Goal: Task Accomplishment & Management: Use online tool/utility

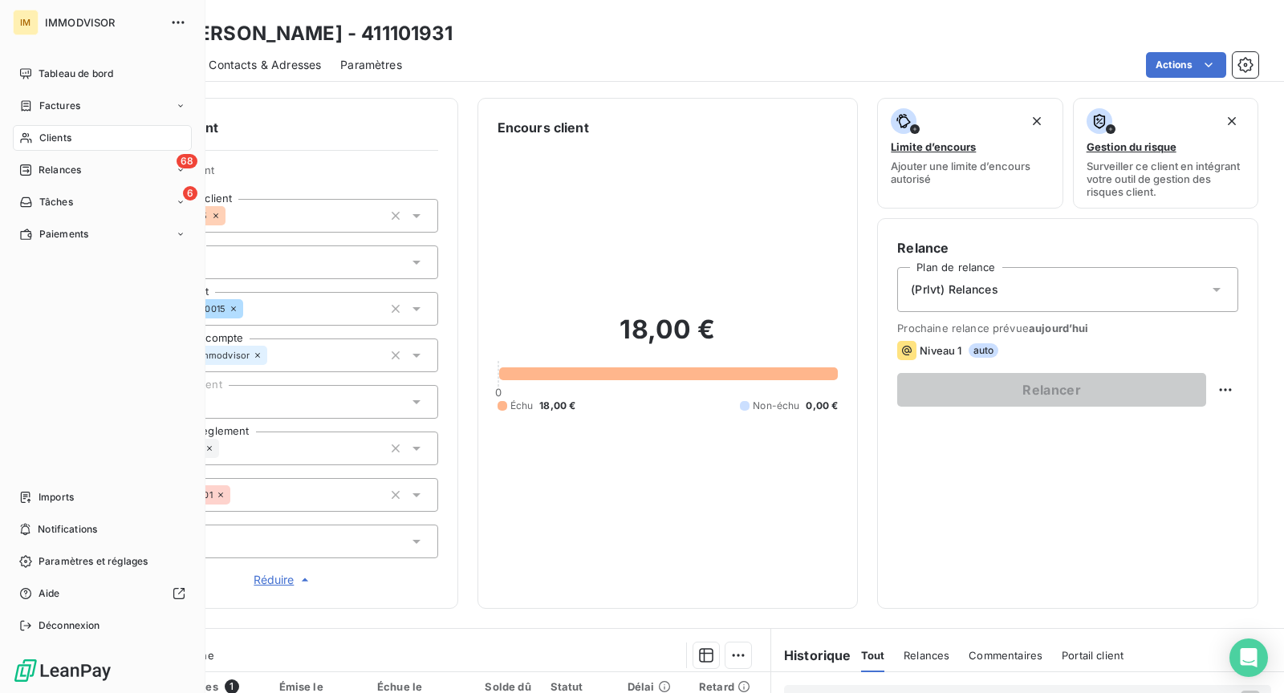
click at [39, 133] on span "Clients" at bounding box center [55, 138] width 32 height 14
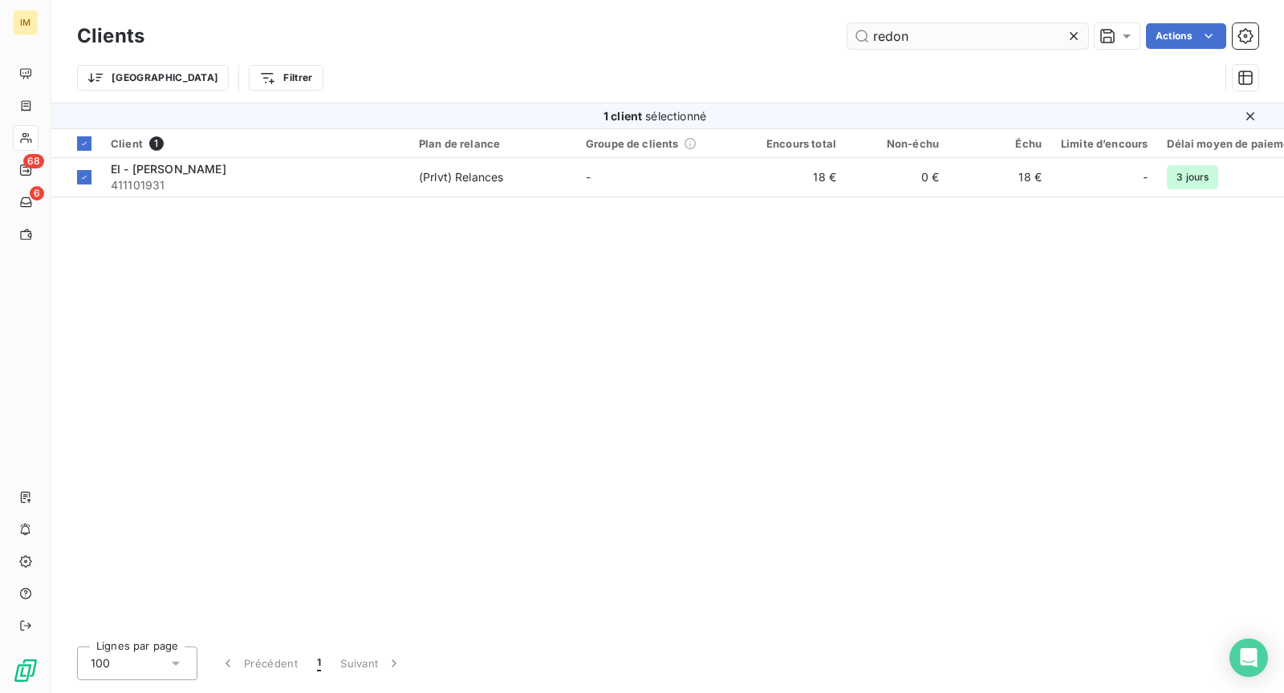
click at [884, 36] on input "redon" at bounding box center [967, 36] width 241 height 26
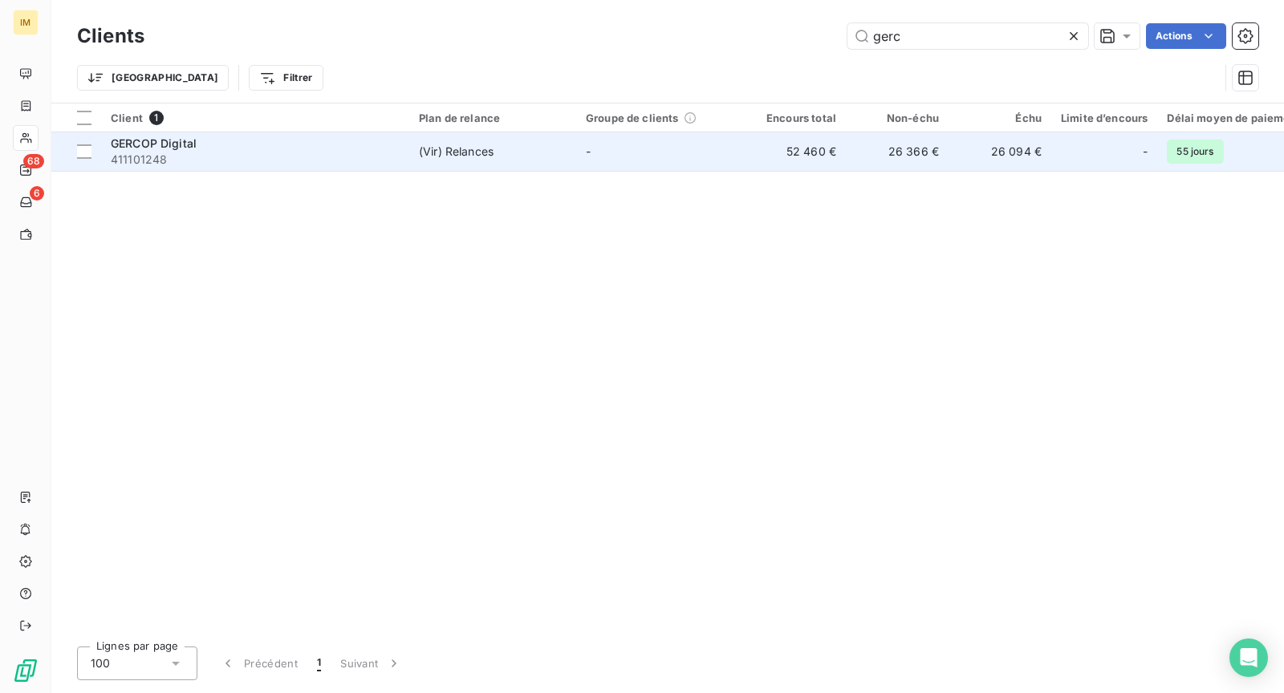
type input "gerc"
click at [290, 160] on span "411101248" at bounding box center [255, 160] width 289 height 16
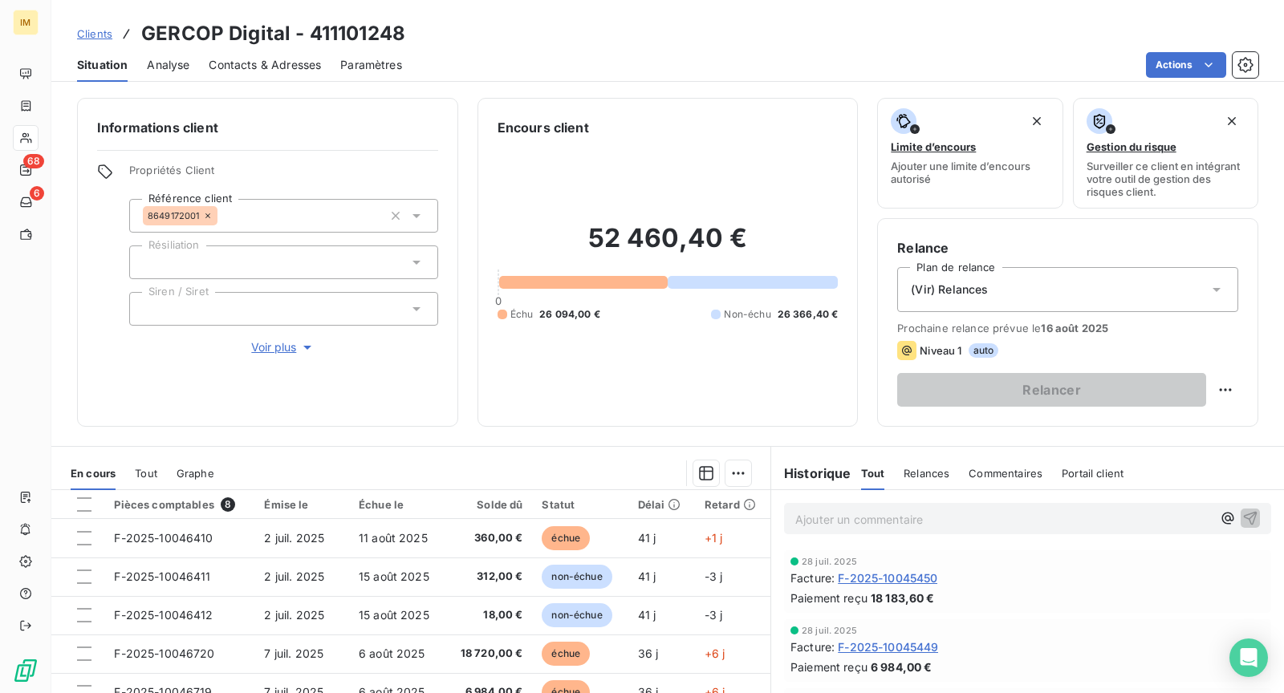
drag, startPoint x: 1062, startPoint y: 300, endPoint x: 1077, endPoint y: 304, distance: 15.0
click at [1063, 300] on div "(Vir) Relances" at bounding box center [1067, 289] width 341 height 45
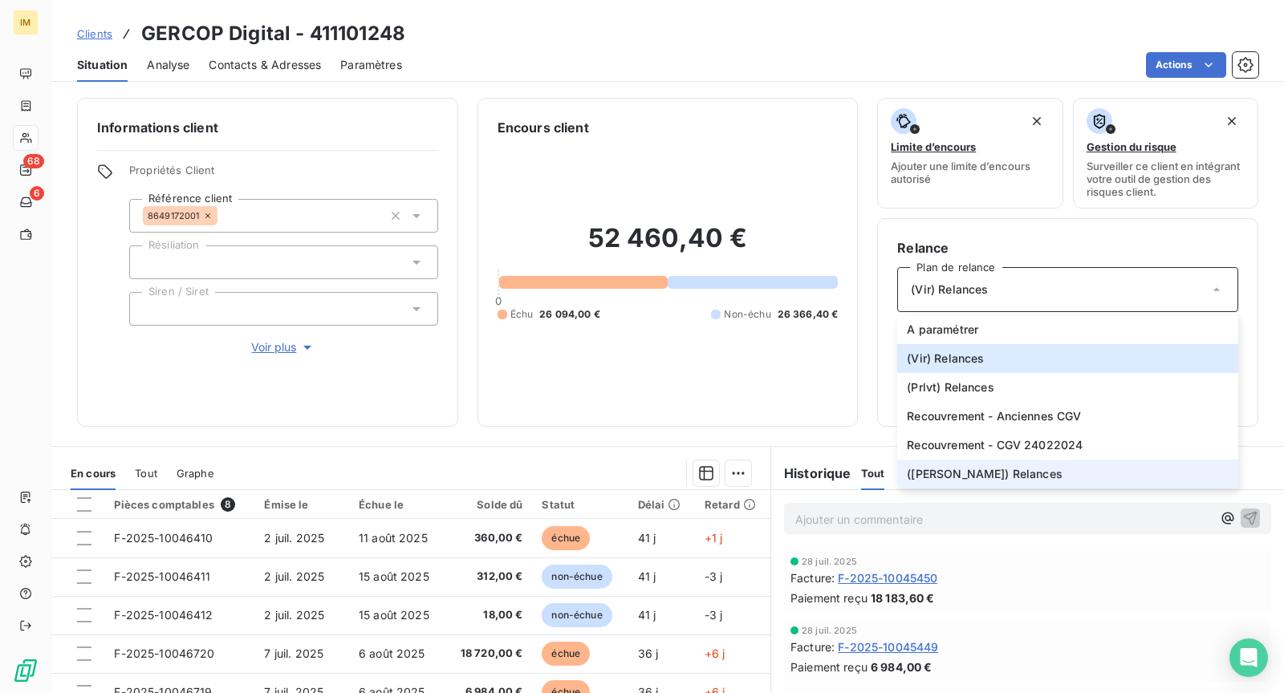
click at [1015, 477] on li "([PERSON_NAME]) Relances" at bounding box center [1067, 474] width 341 height 29
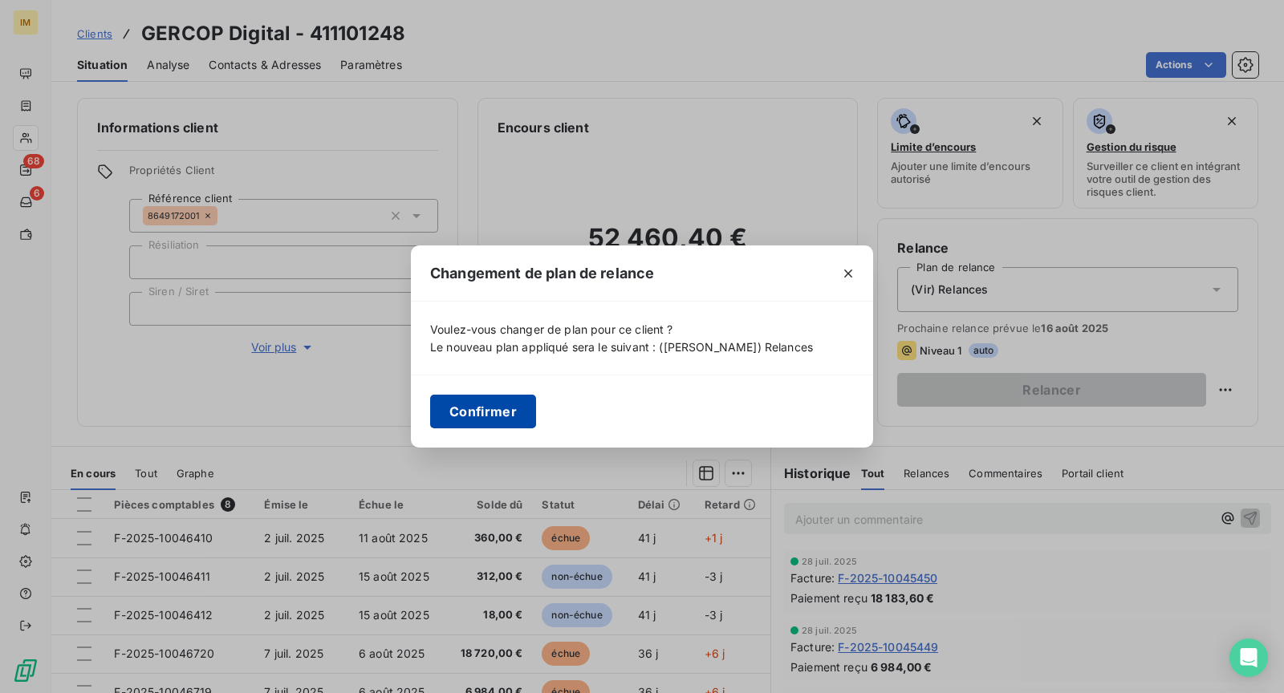
click at [489, 412] on button "Confirmer" at bounding box center [483, 412] width 106 height 34
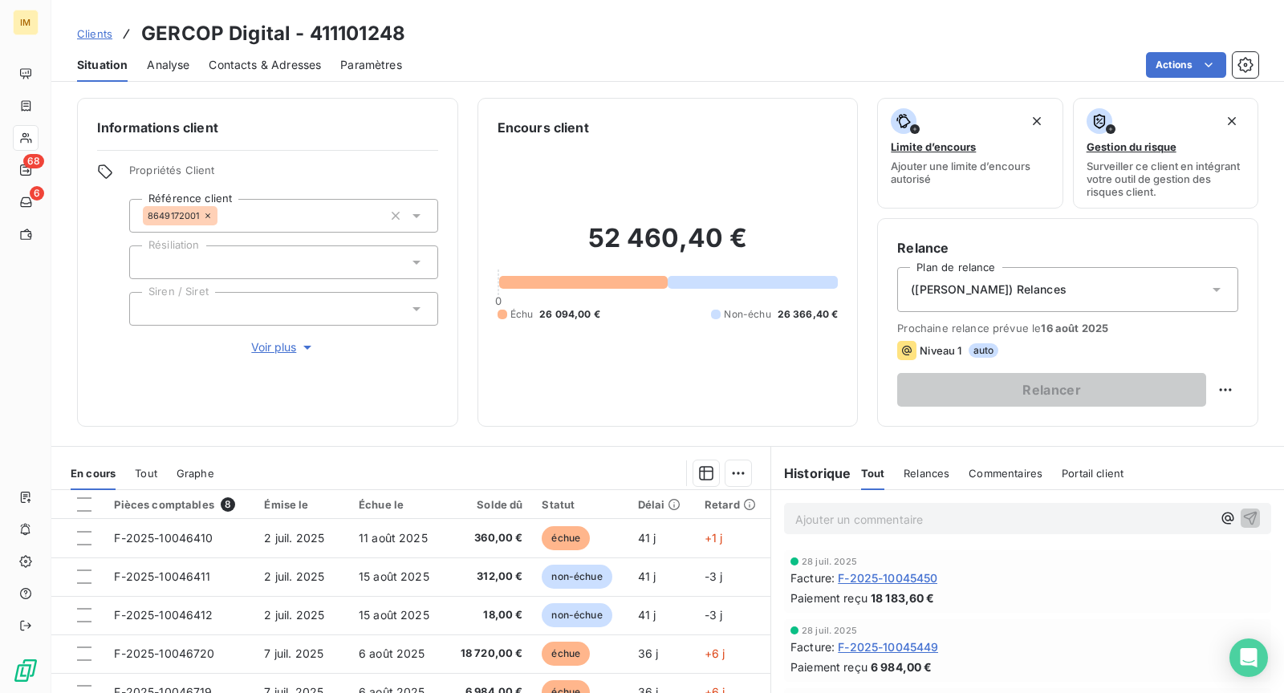
click at [965, 510] on p "Ajouter un commentaire ﻿" at bounding box center [1003, 520] width 416 height 20
